Goal: Task Accomplishment & Management: Use online tool/utility

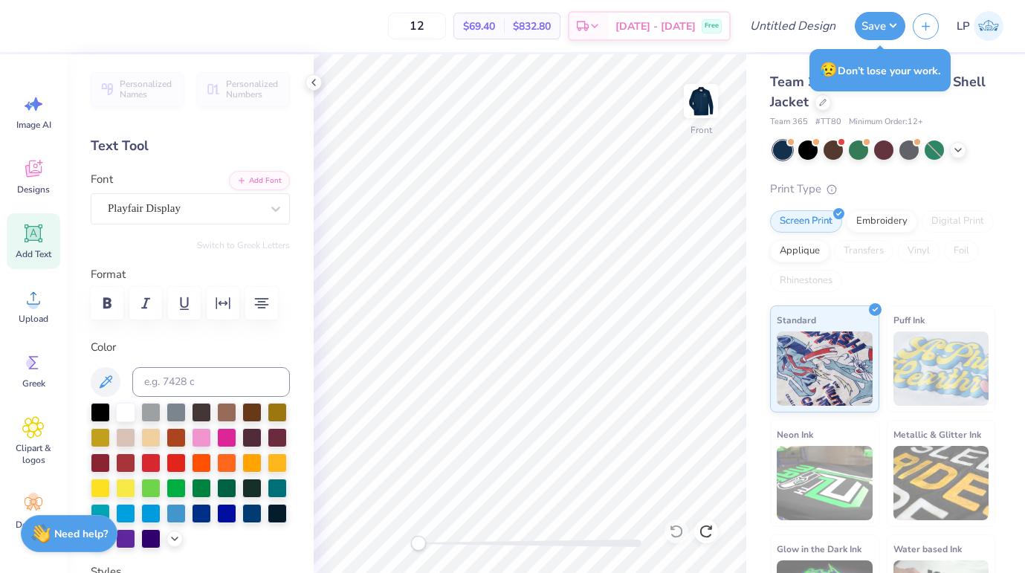
scroll to position [54, 0]
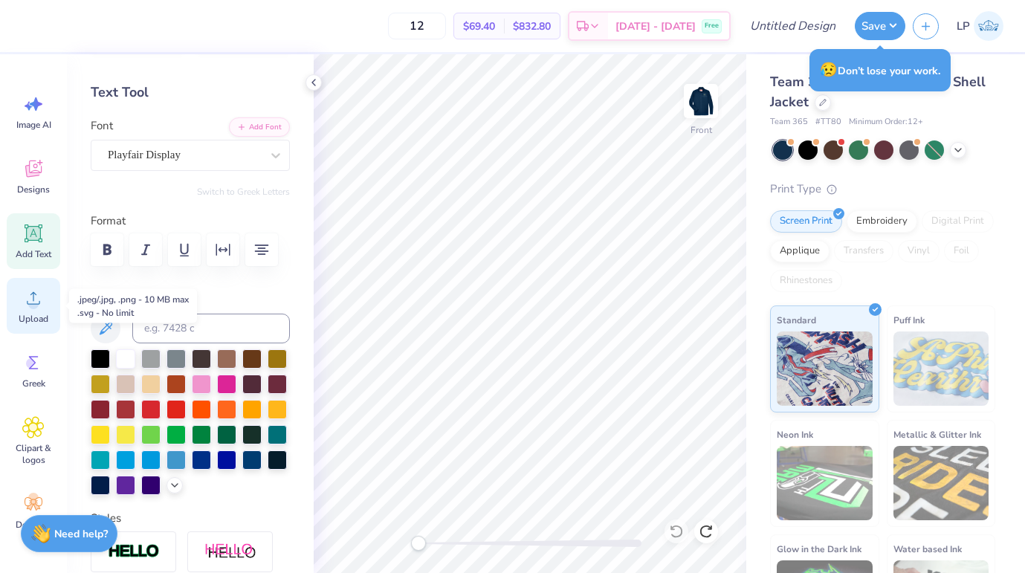
click at [29, 310] on div "Upload" at bounding box center [34, 306] width 54 height 56
click at [28, 304] on icon at bounding box center [33, 298] width 13 height 13
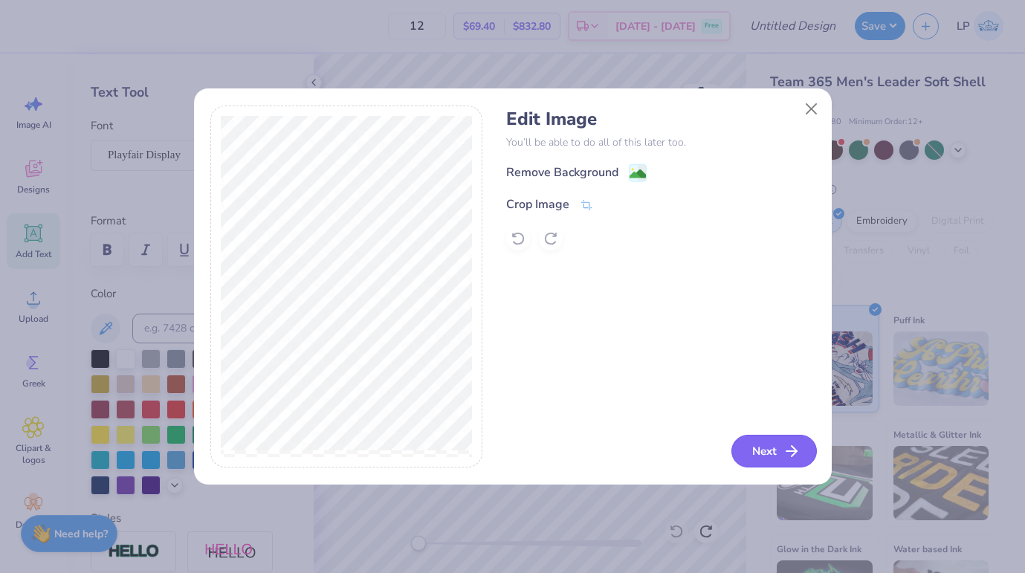
click at [748, 455] on button "Next" at bounding box center [773, 451] width 85 height 33
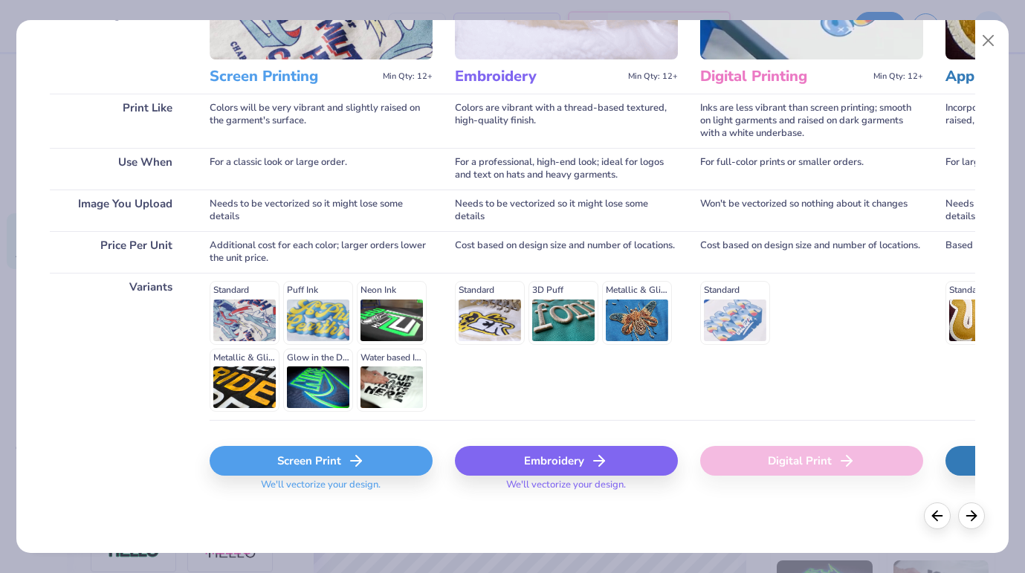
scroll to position [167, 0]
click at [337, 459] on div "Screen Print" at bounding box center [321, 462] width 223 height 30
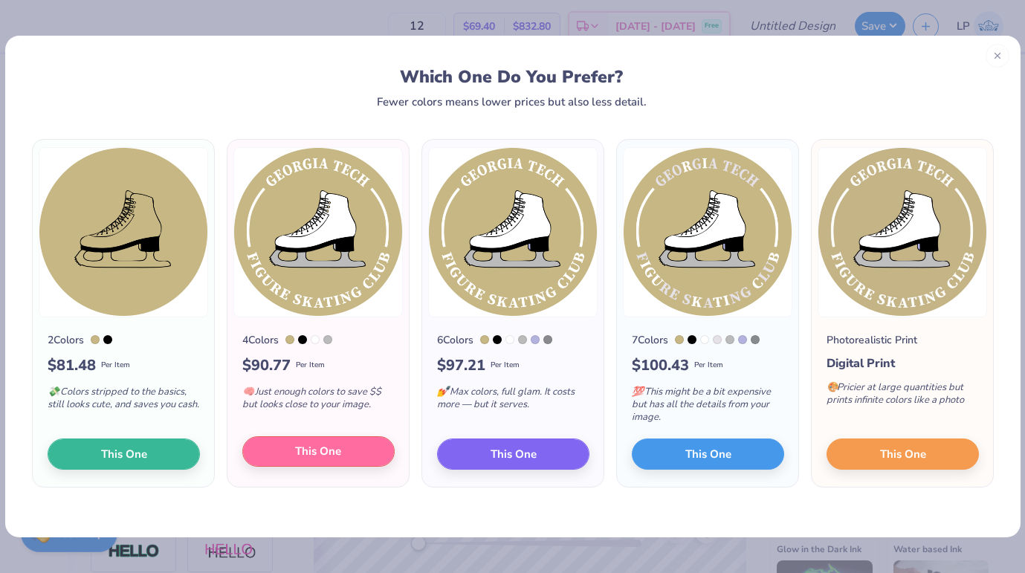
click at [364, 453] on button "This One" at bounding box center [318, 451] width 152 height 31
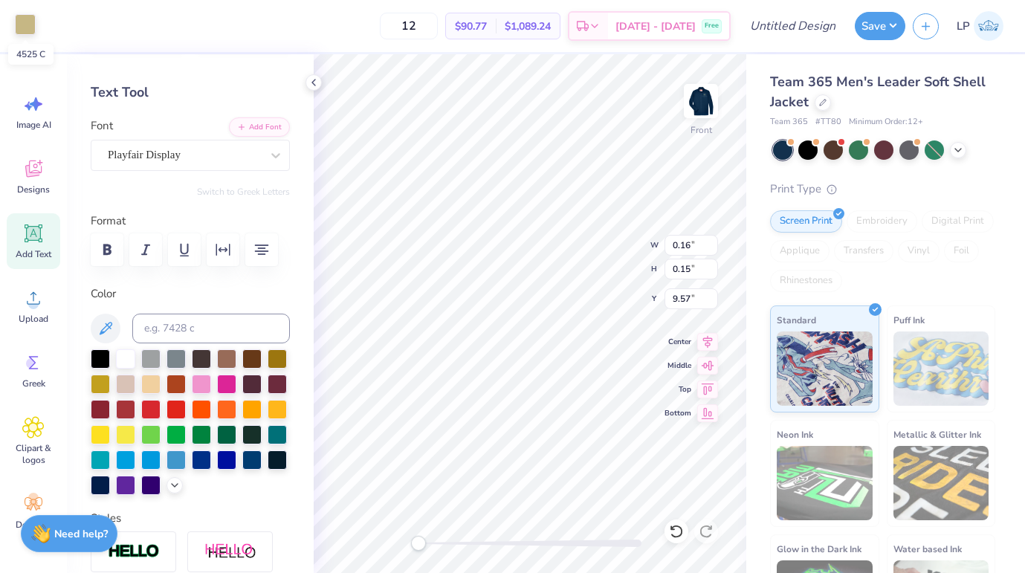
click at [25, 25] on div at bounding box center [25, 24] width 21 height 21
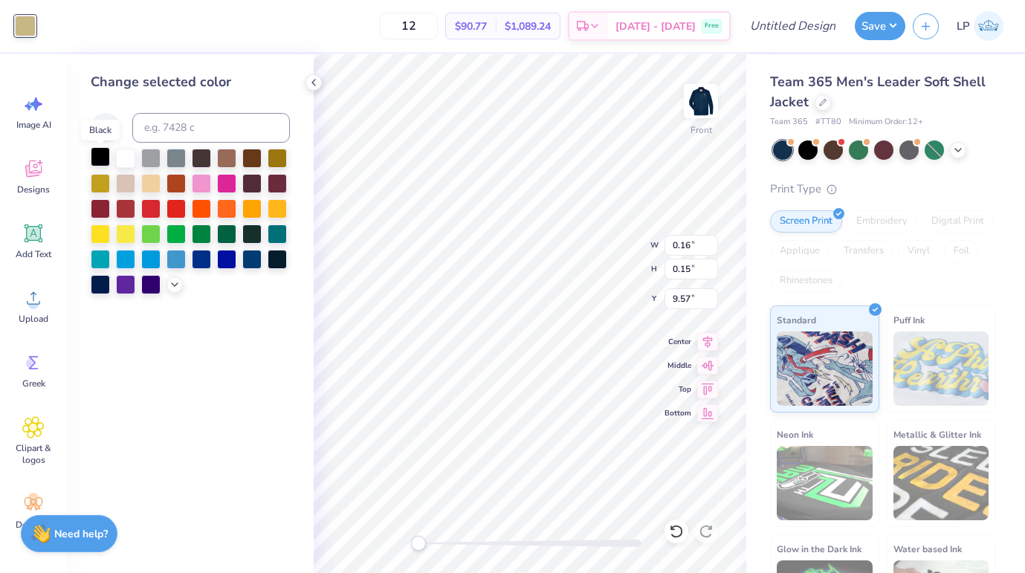
click at [99, 158] on div at bounding box center [100, 156] width 19 height 19
type input "8.61"
type input "6.93"
type input "8.54"
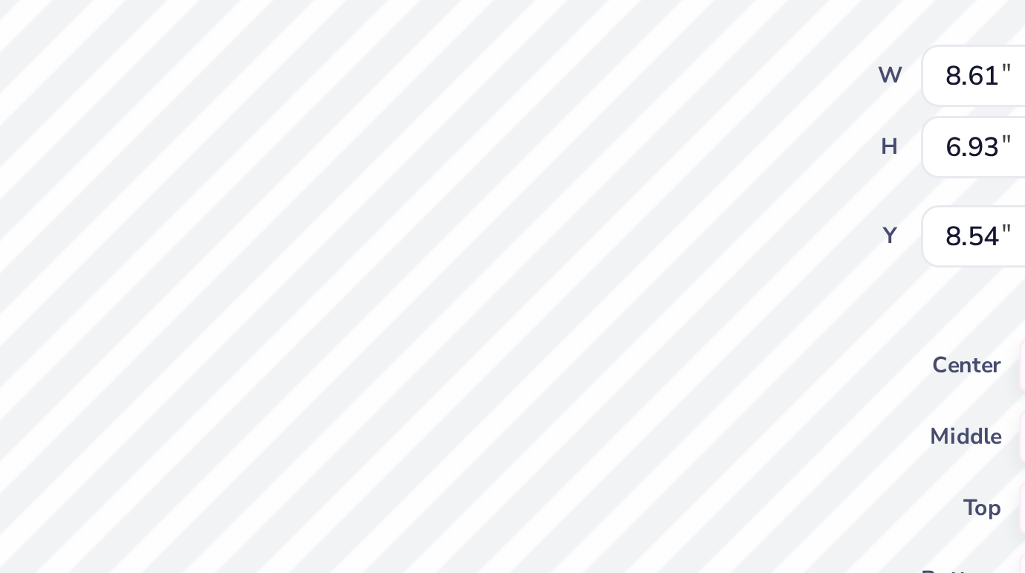
type input "0.16"
type input "9.95"
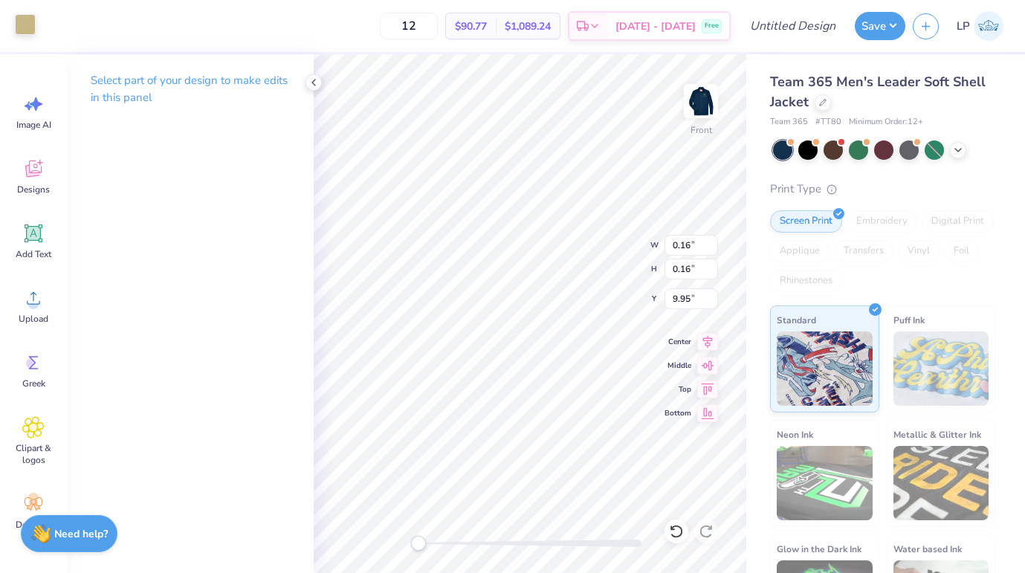
click at [25, 32] on div at bounding box center [25, 24] width 21 height 21
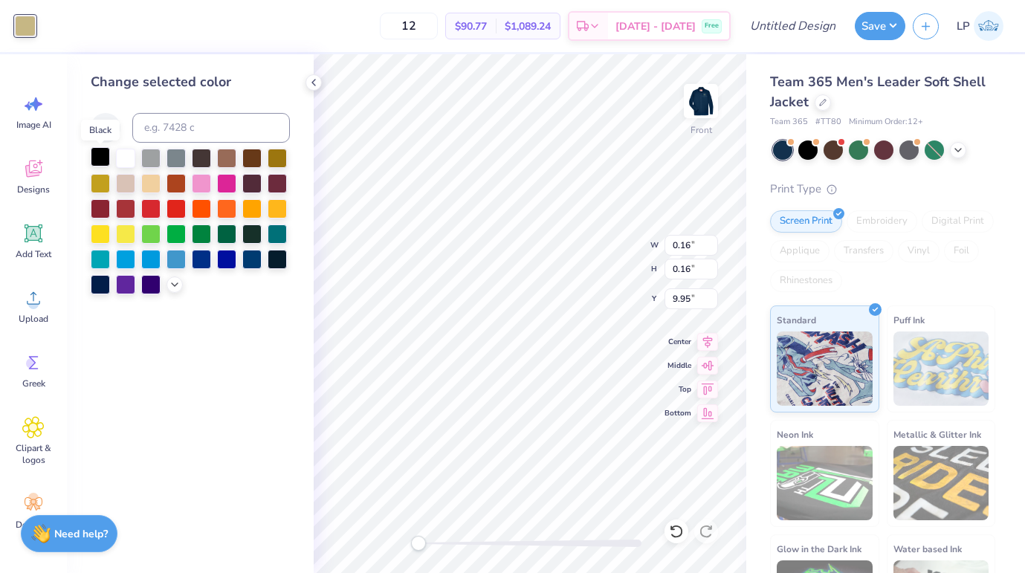
click at [100, 160] on div at bounding box center [100, 156] width 19 height 19
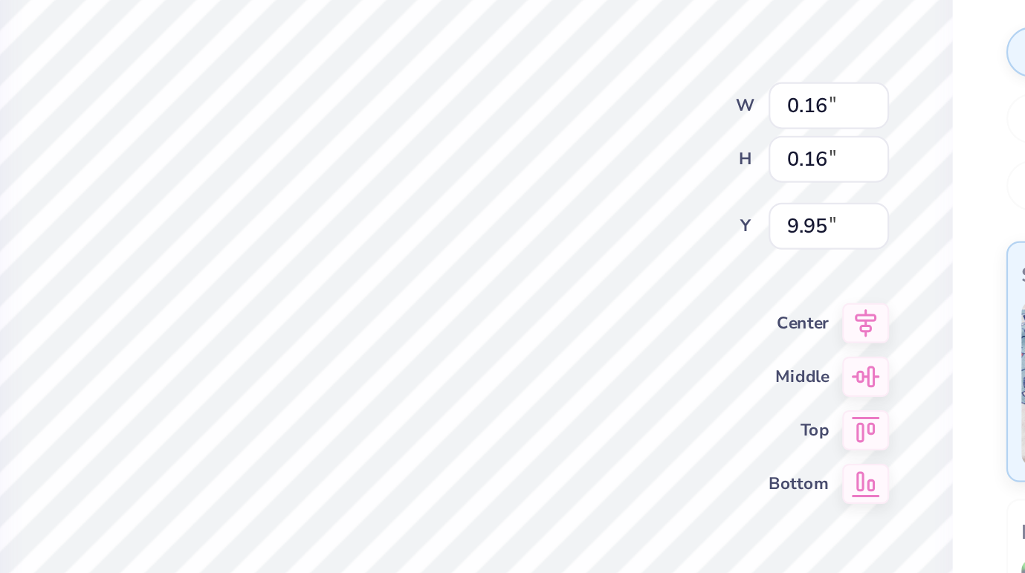
type input "7.18"
type input "4.82"
type input "8.87"
type input "0.16"
type input "0.15"
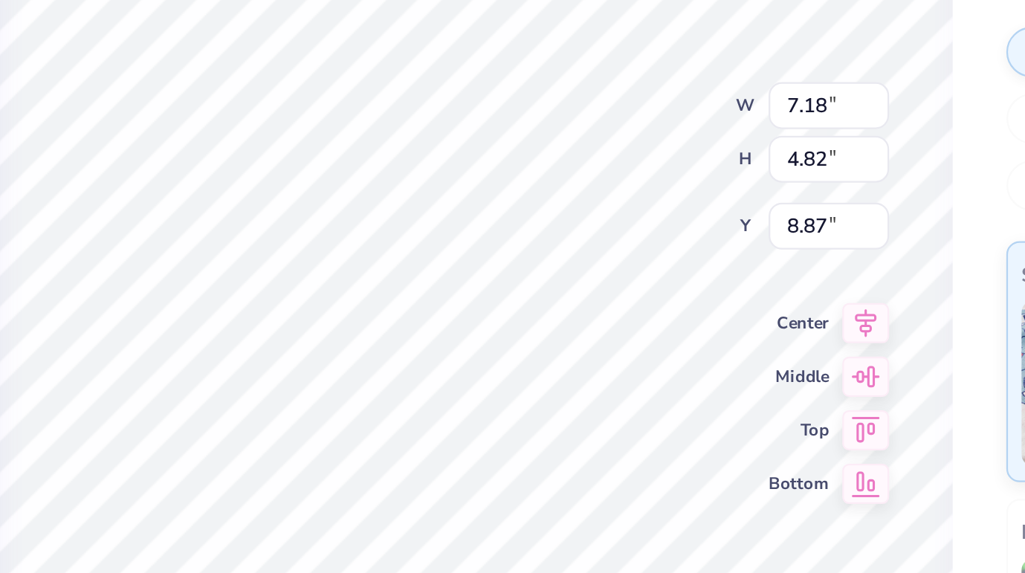
type input "10.31"
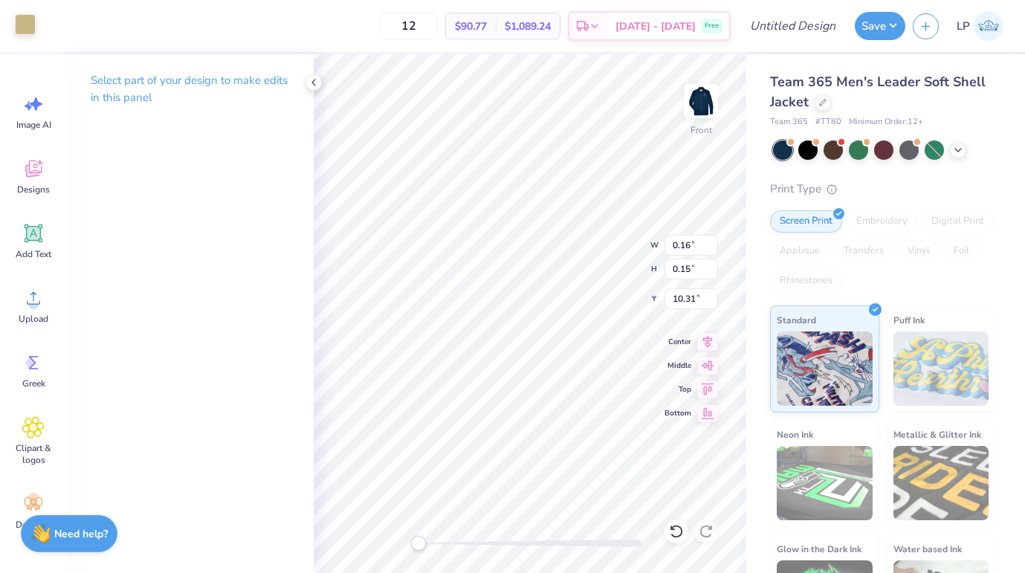
click at [28, 20] on div at bounding box center [25, 24] width 21 height 21
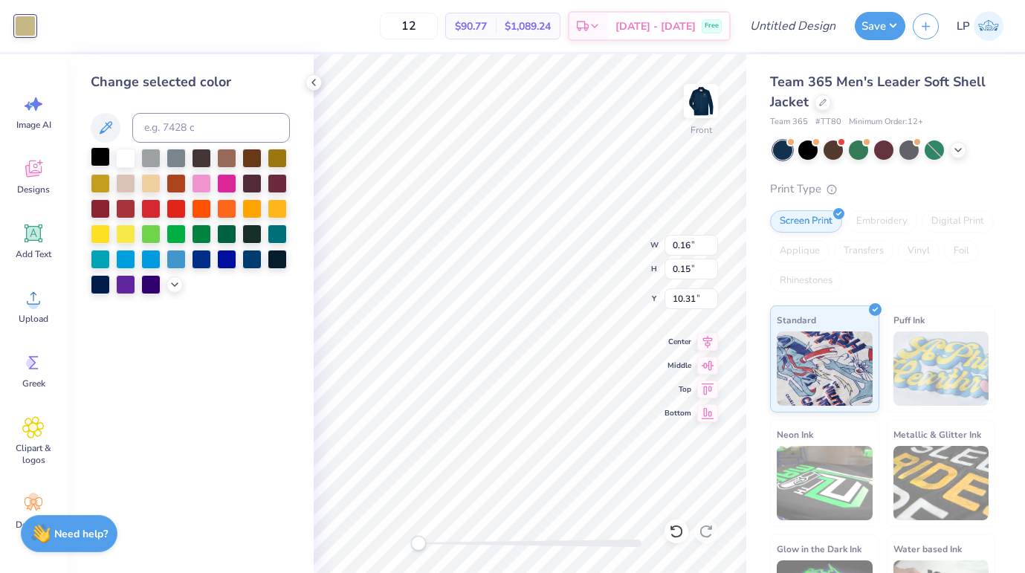
click at [100, 165] on div at bounding box center [100, 156] width 19 height 19
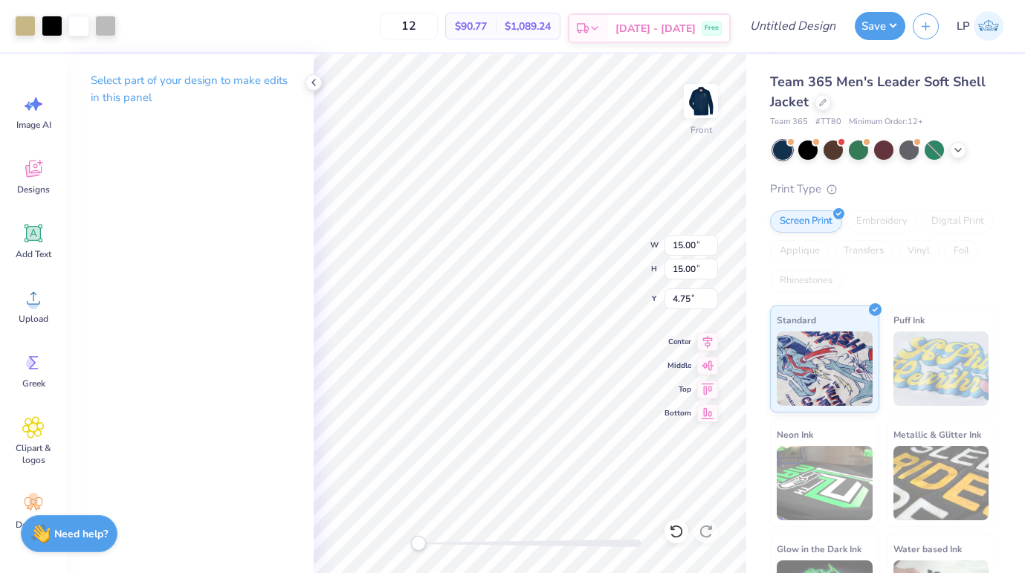
type input "7.65"
type input "1.48"
type input "5.40"
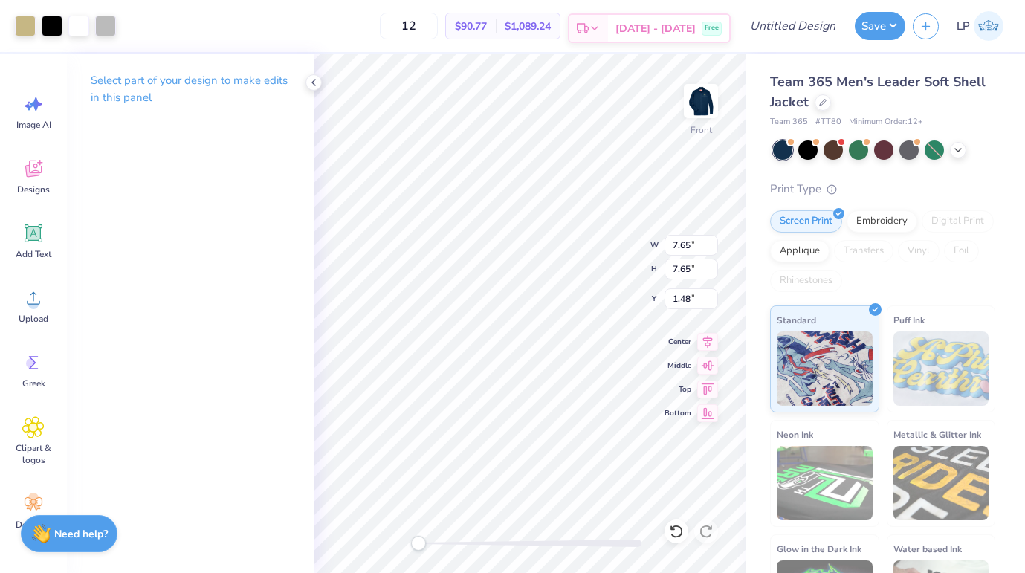
type input "3.72"
type input "7.90"
type input "0.87"
type input "9.92"
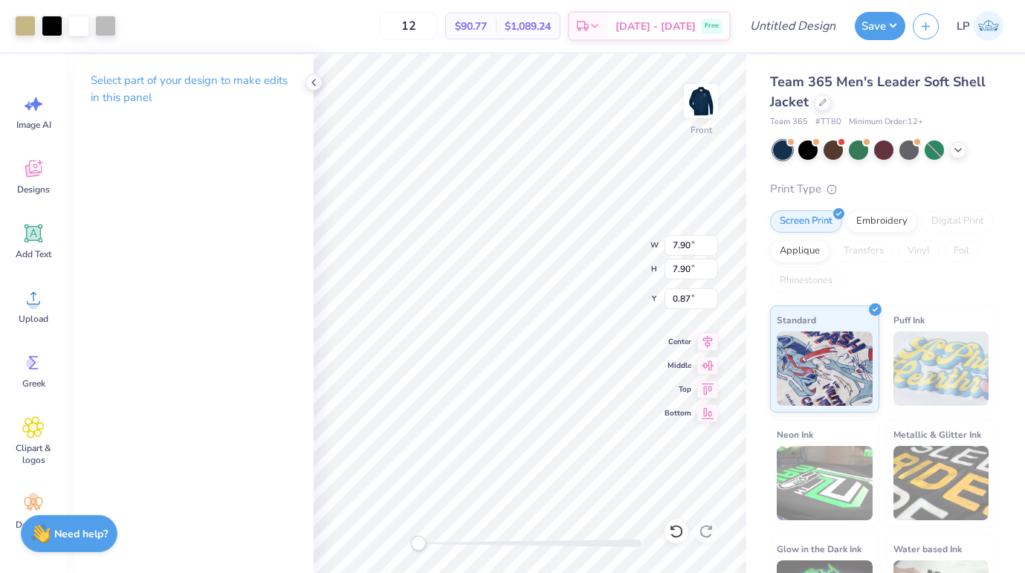
type input "9.92"
type input "0.50"
click at [703, 97] on img at bounding box center [700, 100] width 59 height 59
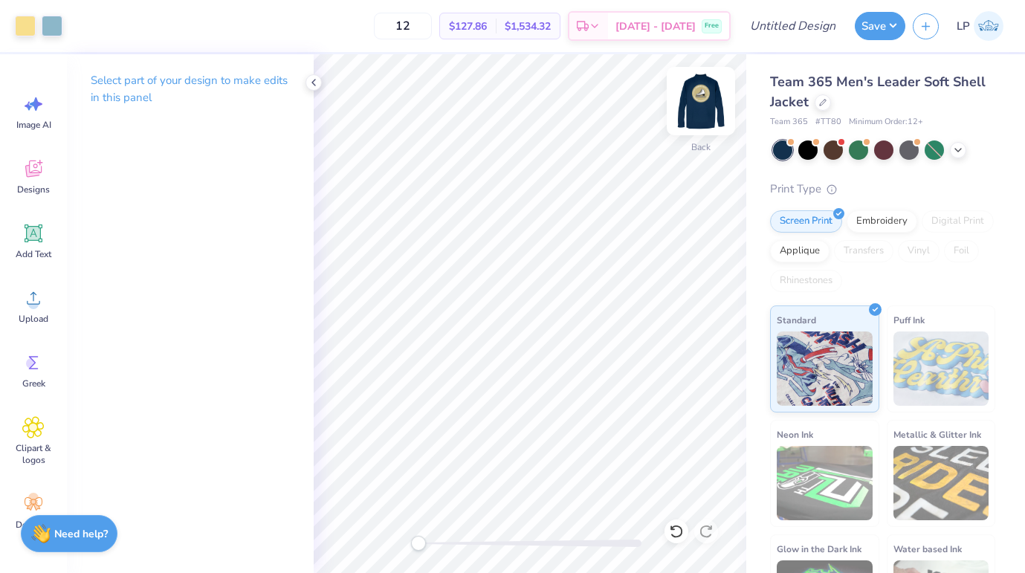
click at [700, 95] on img at bounding box center [700, 100] width 59 height 59
click at [702, 106] on img at bounding box center [700, 100] width 59 height 59
click at [685, 102] on img at bounding box center [700, 100] width 59 height 59
click at [26, 15] on div at bounding box center [25, 24] width 21 height 21
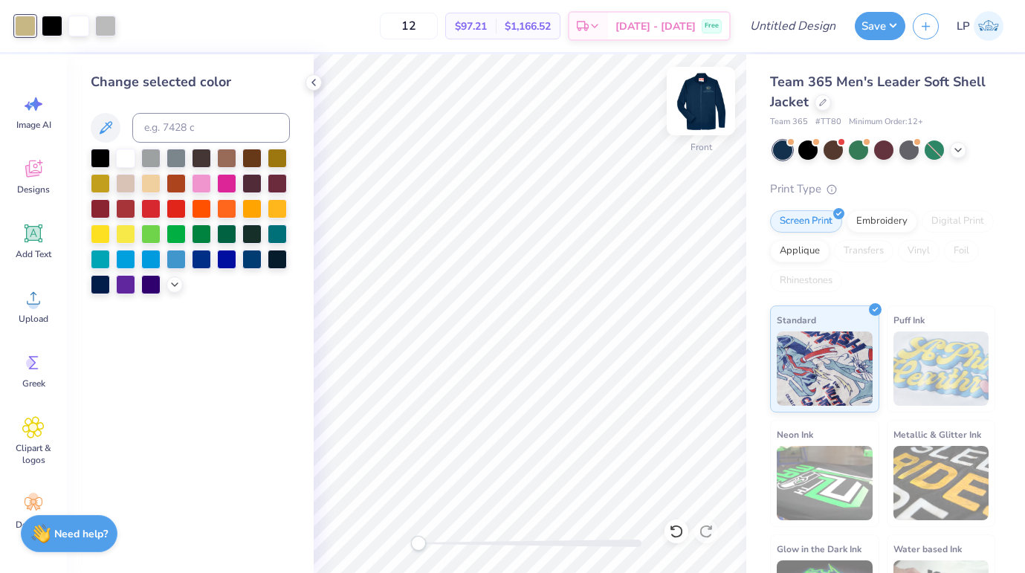
click at [717, 110] on img at bounding box center [700, 100] width 59 height 59
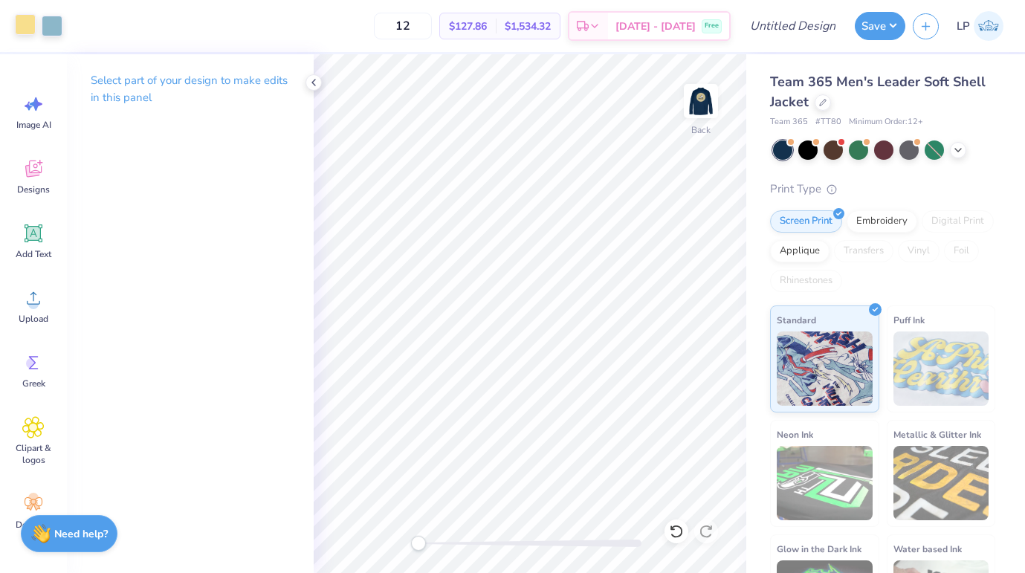
click at [30, 30] on div at bounding box center [25, 24] width 21 height 21
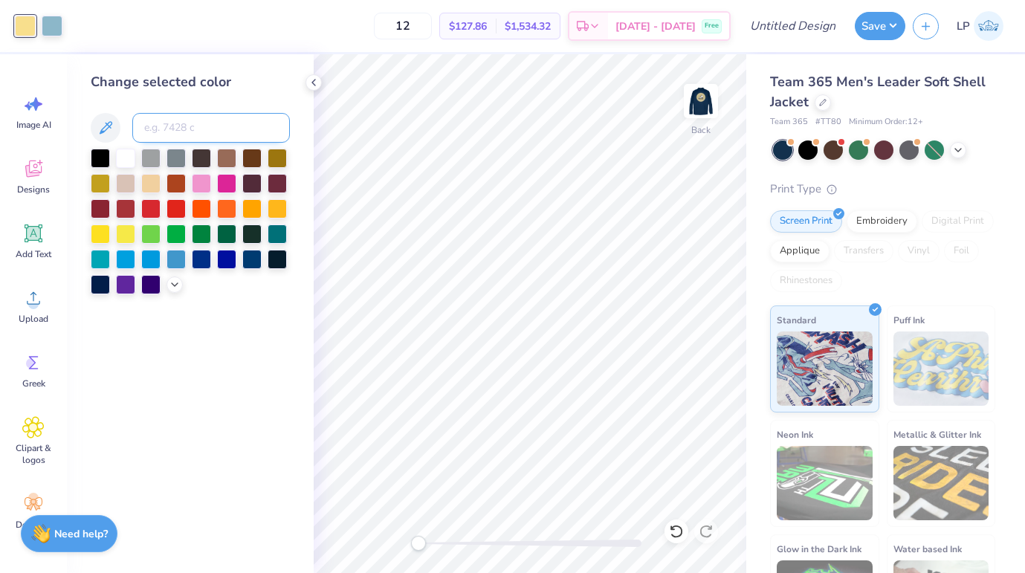
click at [183, 141] on input at bounding box center [211, 128] width 158 height 30
type input "4525"
click at [706, 108] on img at bounding box center [700, 100] width 59 height 59
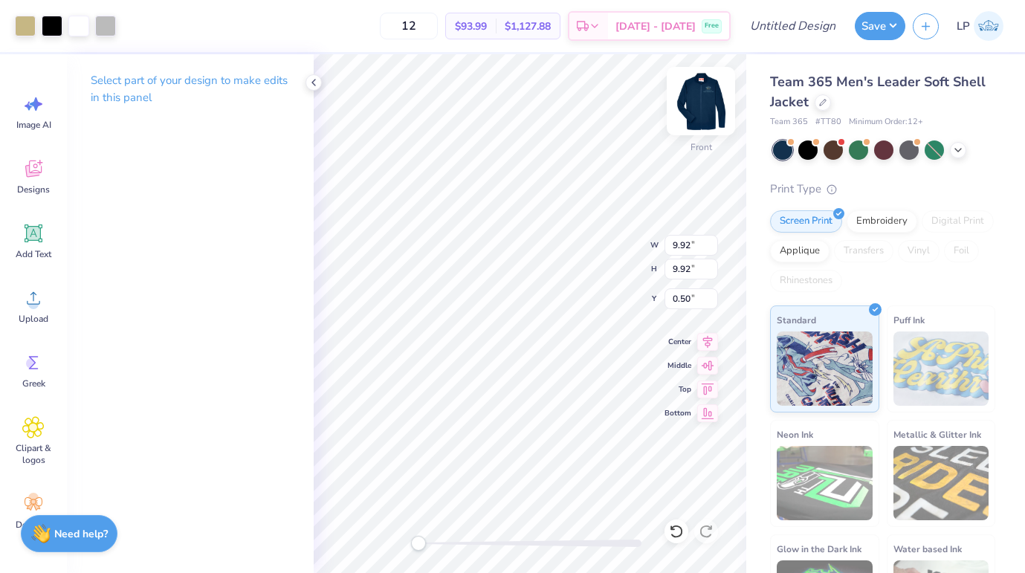
type input "12.56"
click at [711, 98] on img at bounding box center [700, 100] width 59 height 59
